Goal: Information Seeking & Learning: Learn about a topic

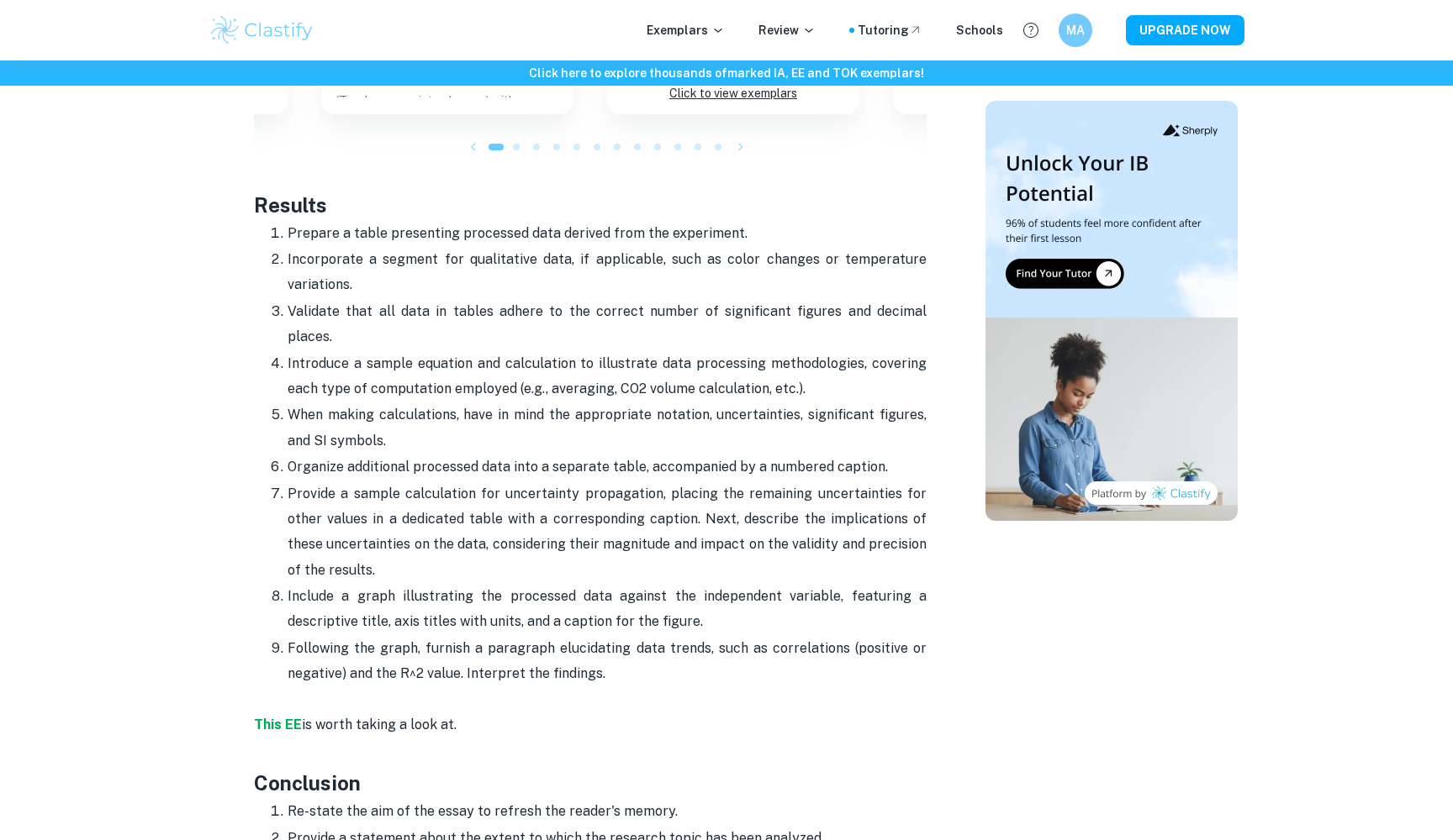
scroll to position [3084, 0]
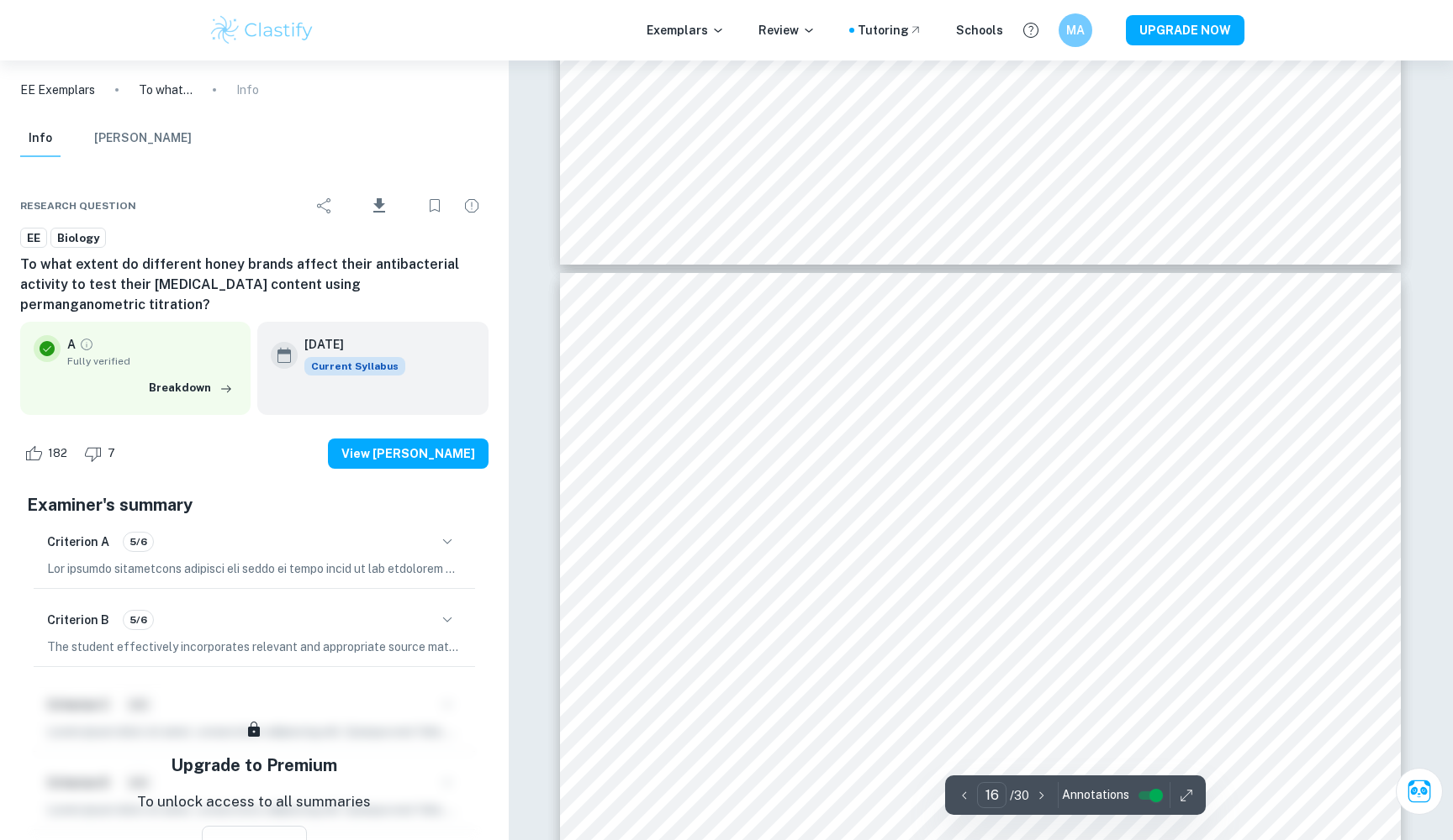
scroll to position [16781, 0]
click at [930, 284] on div "Correct Criterion A The student outlines the topic of their study at the beginn…" at bounding box center [980, 0] width 945 height 33439
click at [1417, 755] on div "Correct Criterion A The student outlines the topic of their study at the beginn…" at bounding box center [980, 0] width 945 height 33439
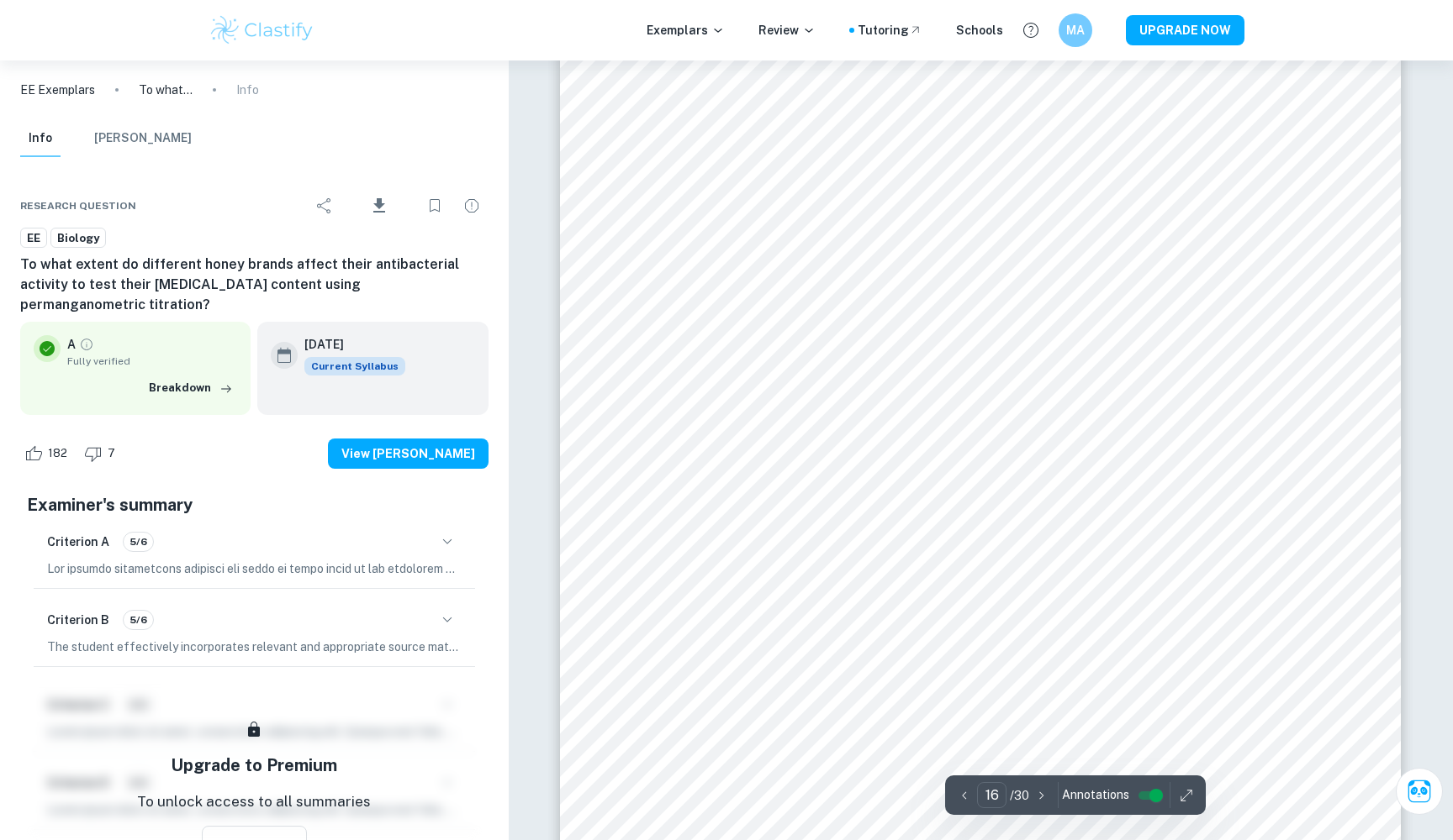
scroll to position [17045, 0]
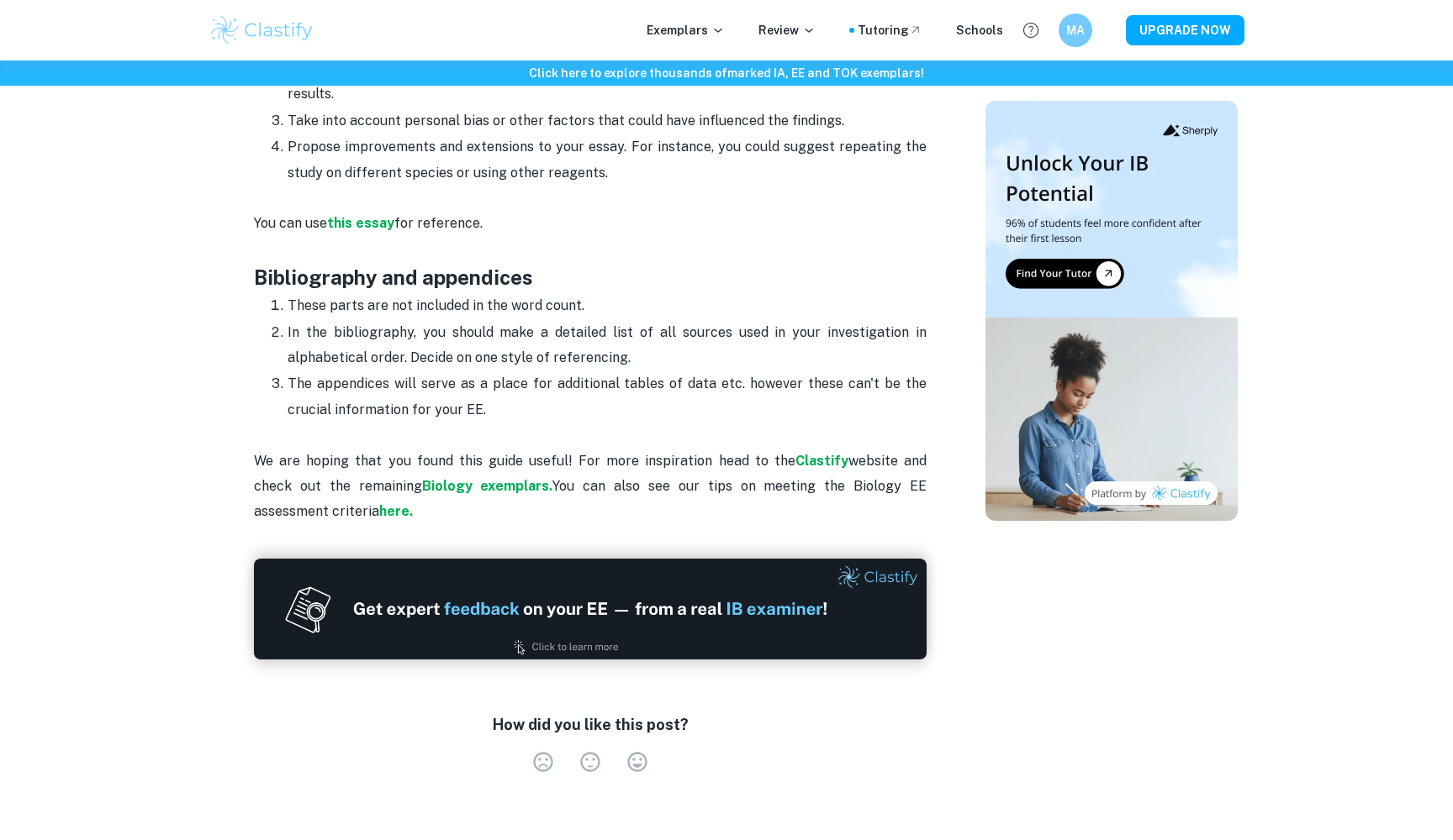
scroll to position [4249, 0]
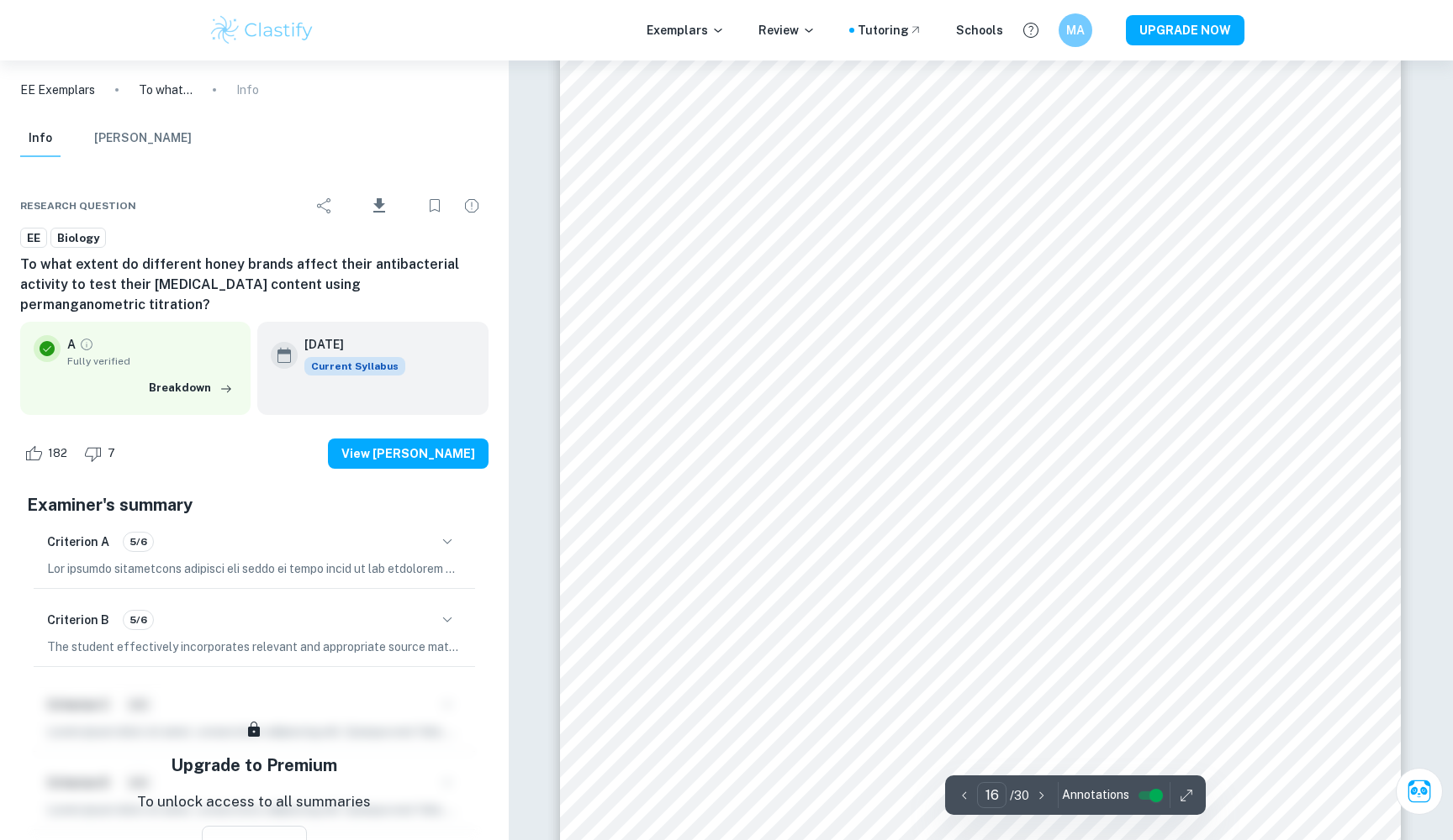
scroll to position [17162, 0]
